Goal: Use online tool/utility: Utilize a website feature to perform a specific function

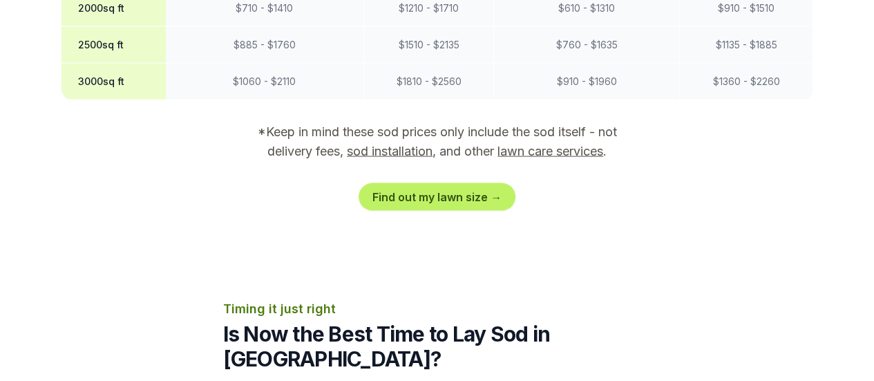
scroll to position [1410, 0]
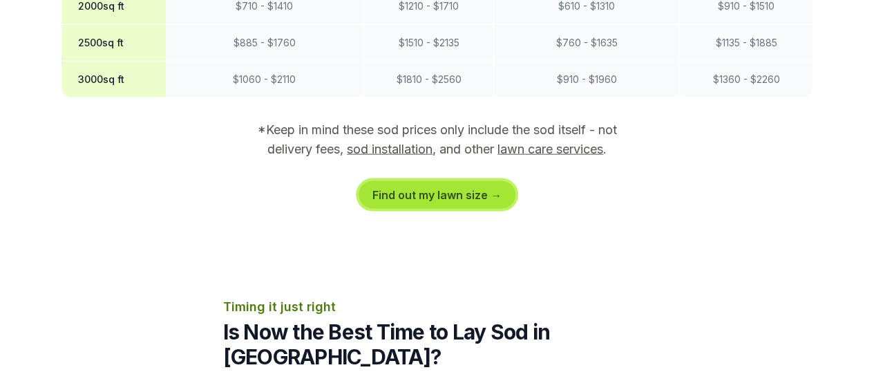
click at [442, 181] on link "Find out my lawn size →" at bounding box center [437, 195] width 157 height 28
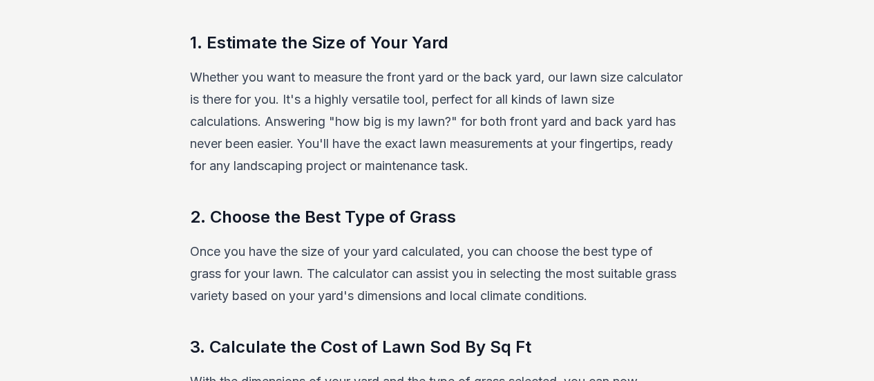
scroll to position [299, 0]
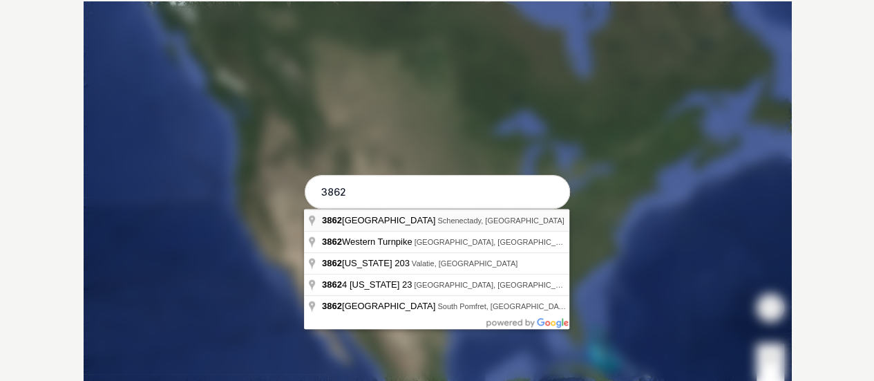
type input "[STREET_ADDRESS]"
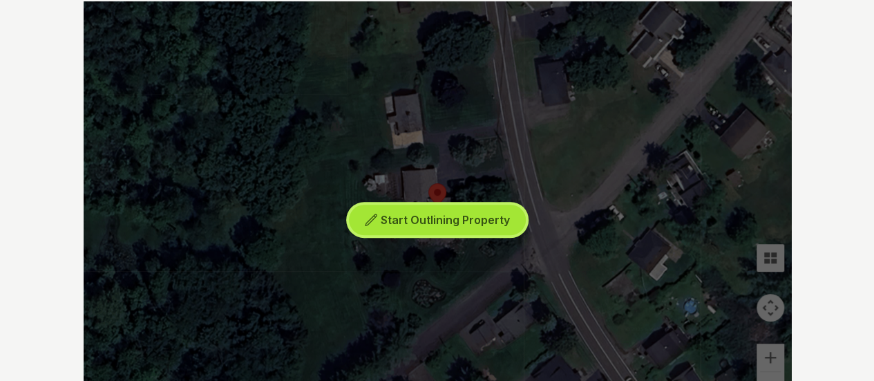
click at [455, 216] on span "Start Outlining Property" at bounding box center [445, 220] width 129 height 14
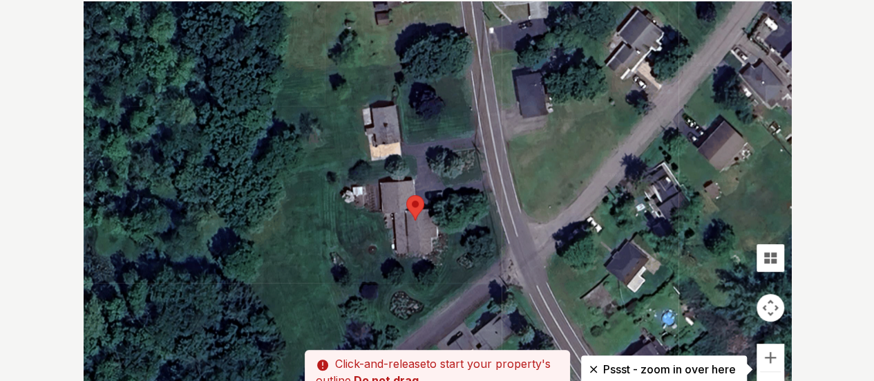
drag, startPoint x: 520, startPoint y: 240, endPoint x: 496, endPoint y: 252, distance: 26.9
click at [496, 252] on div at bounding box center [438, 208] width 708 height 415
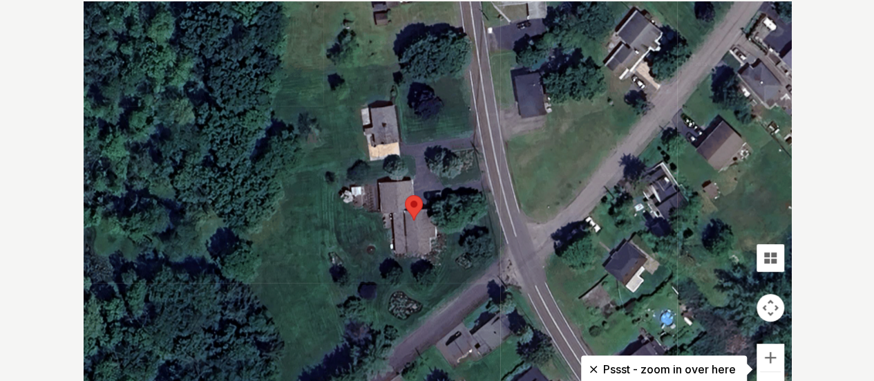
click at [386, 331] on div at bounding box center [438, 208] width 708 height 415
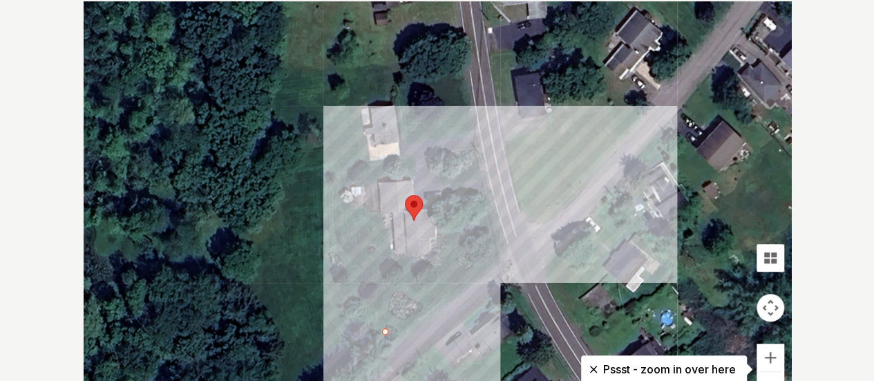
click at [496, 245] on div at bounding box center [438, 208] width 708 height 415
click at [484, 189] on div at bounding box center [438, 208] width 708 height 415
click at [441, 207] on div at bounding box center [438, 208] width 708 height 415
click at [444, 262] on div at bounding box center [438, 208] width 708 height 415
click at [386, 266] on div at bounding box center [438, 208] width 708 height 415
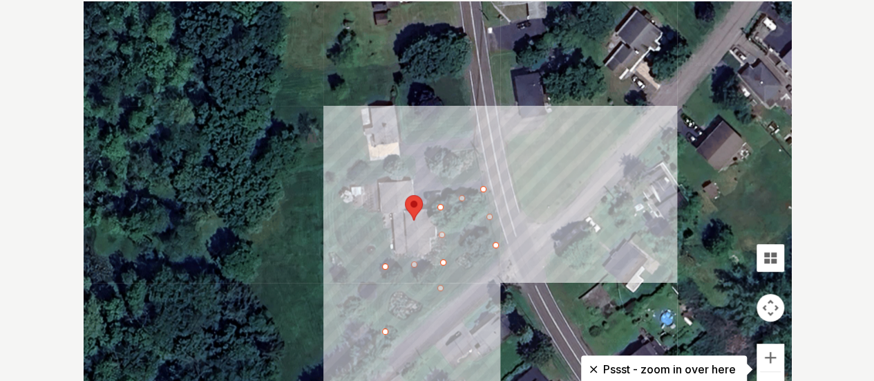
click at [377, 214] on div at bounding box center [438, 208] width 708 height 415
click at [360, 215] on div at bounding box center [438, 208] width 708 height 415
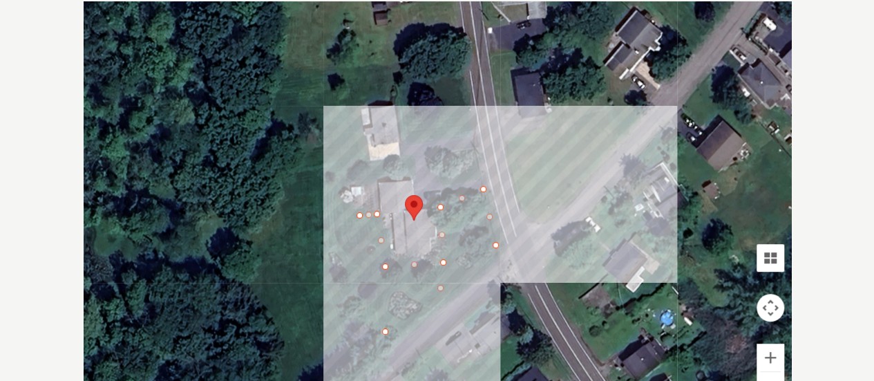
click at [360, 205] on div at bounding box center [438, 208] width 708 height 415
click at [343, 202] on div at bounding box center [438, 208] width 708 height 415
click at [382, 337] on div at bounding box center [438, 208] width 708 height 415
click at [382, 334] on div at bounding box center [438, 208] width 708 height 415
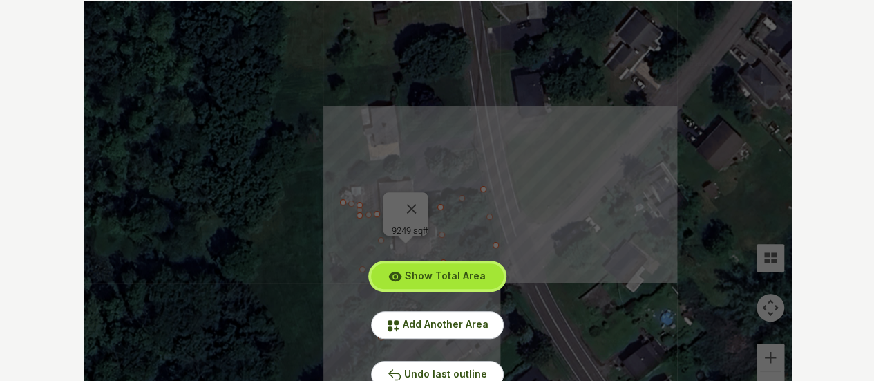
click at [440, 268] on button "Show Total Area" at bounding box center [437, 276] width 133 height 26
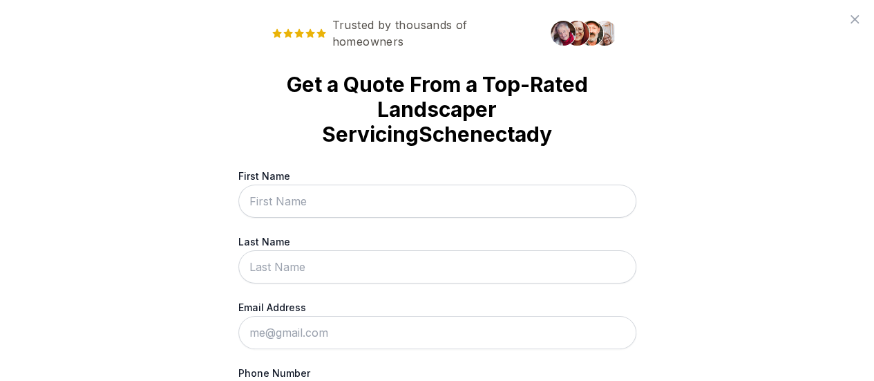
scroll to position [0, 0]
